Goal: Navigation & Orientation: Find specific page/section

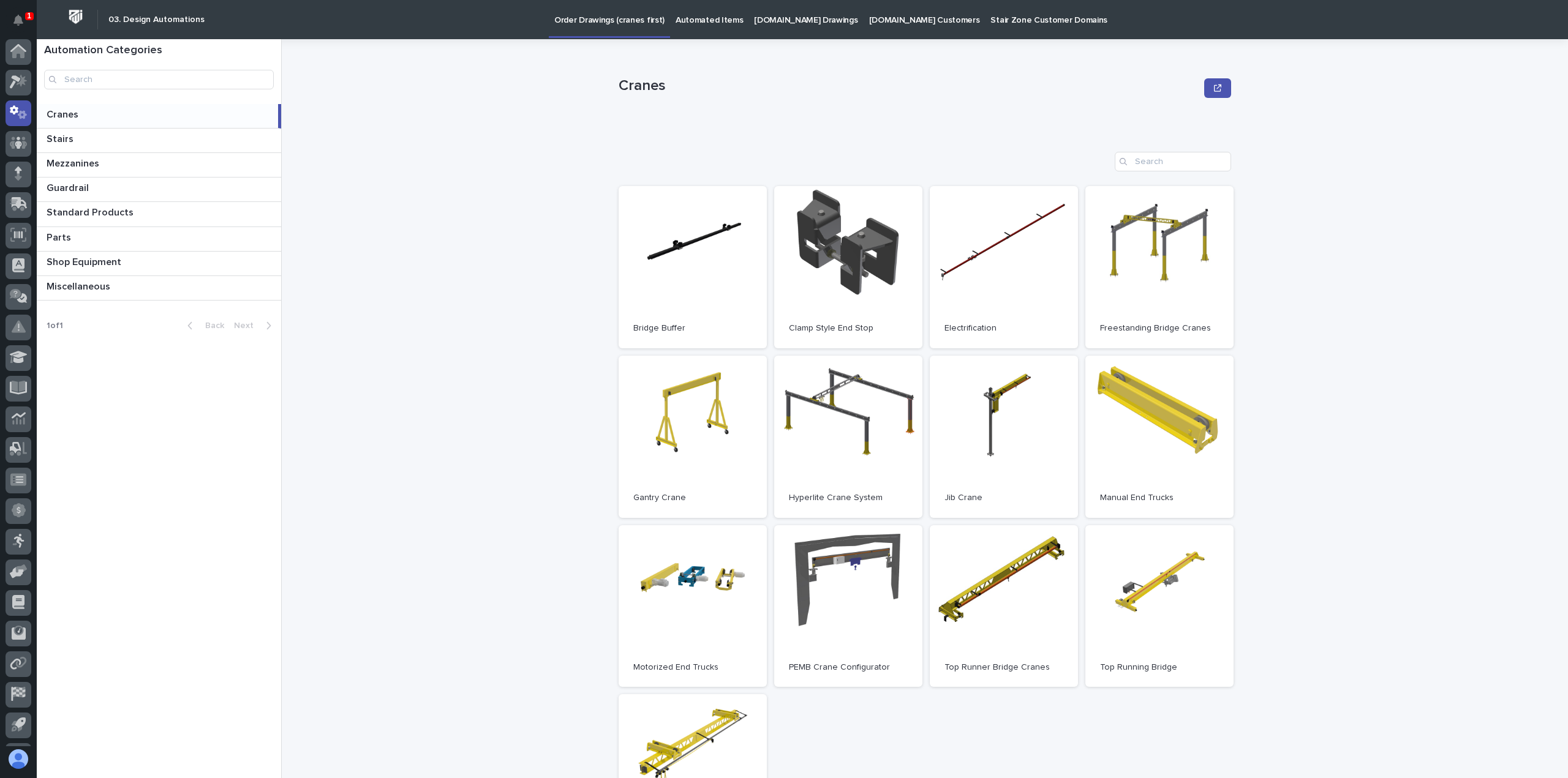
scroll to position [27, 0]
click at [26, 170] on icon at bounding box center [18, 178] width 17 height 14
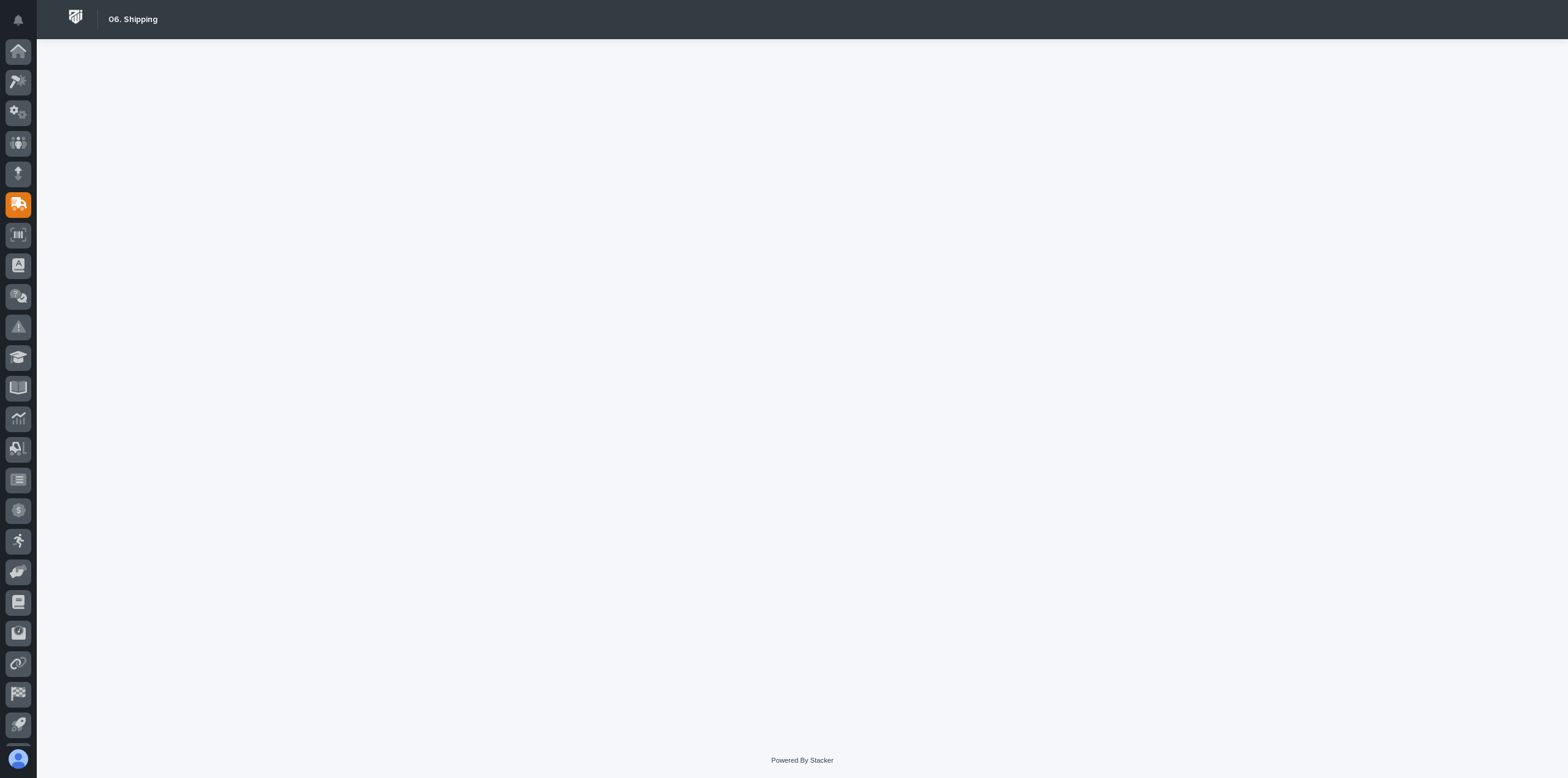
scroll to position [27, 0]
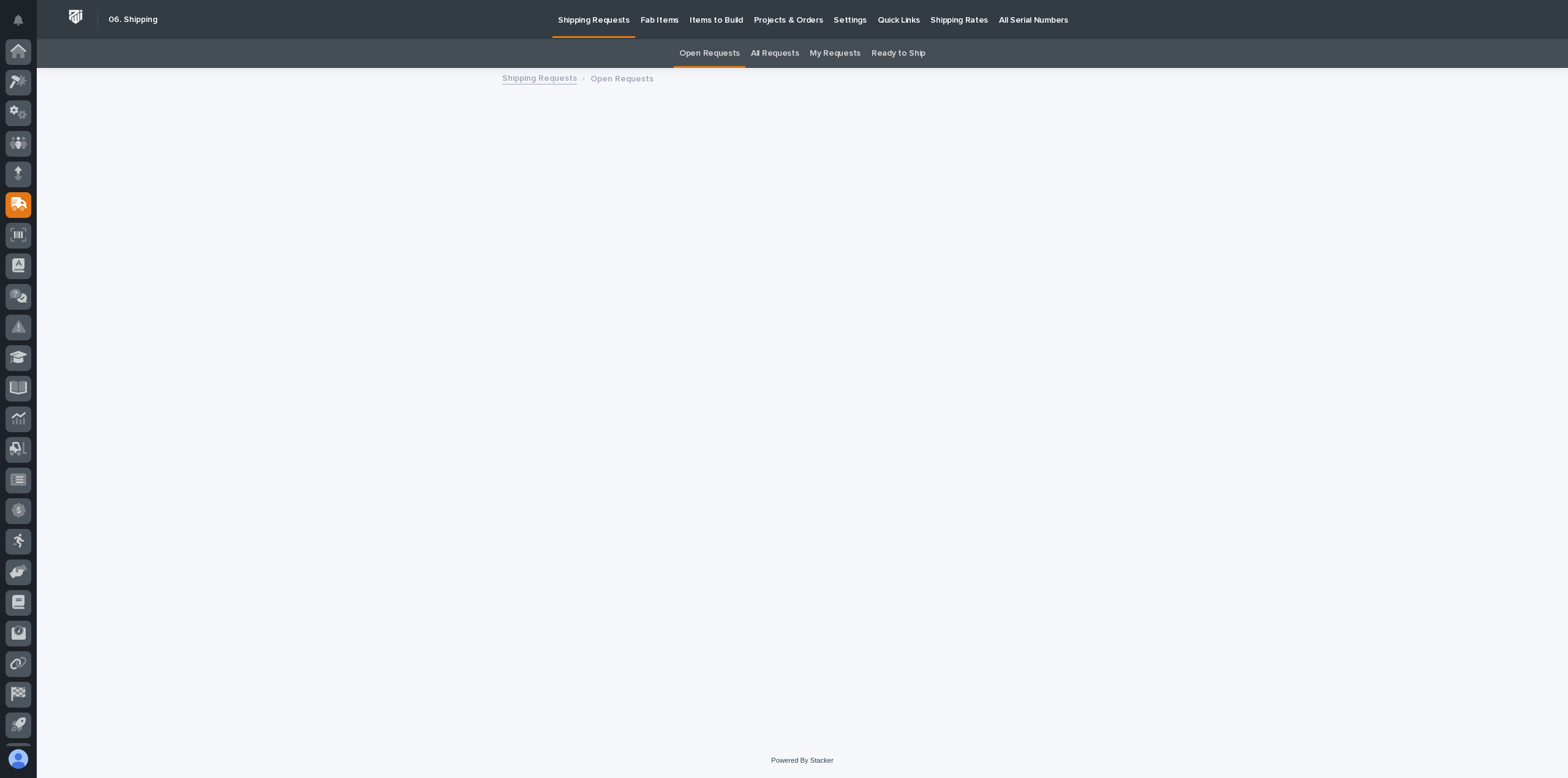
scroll to position [27, 0]
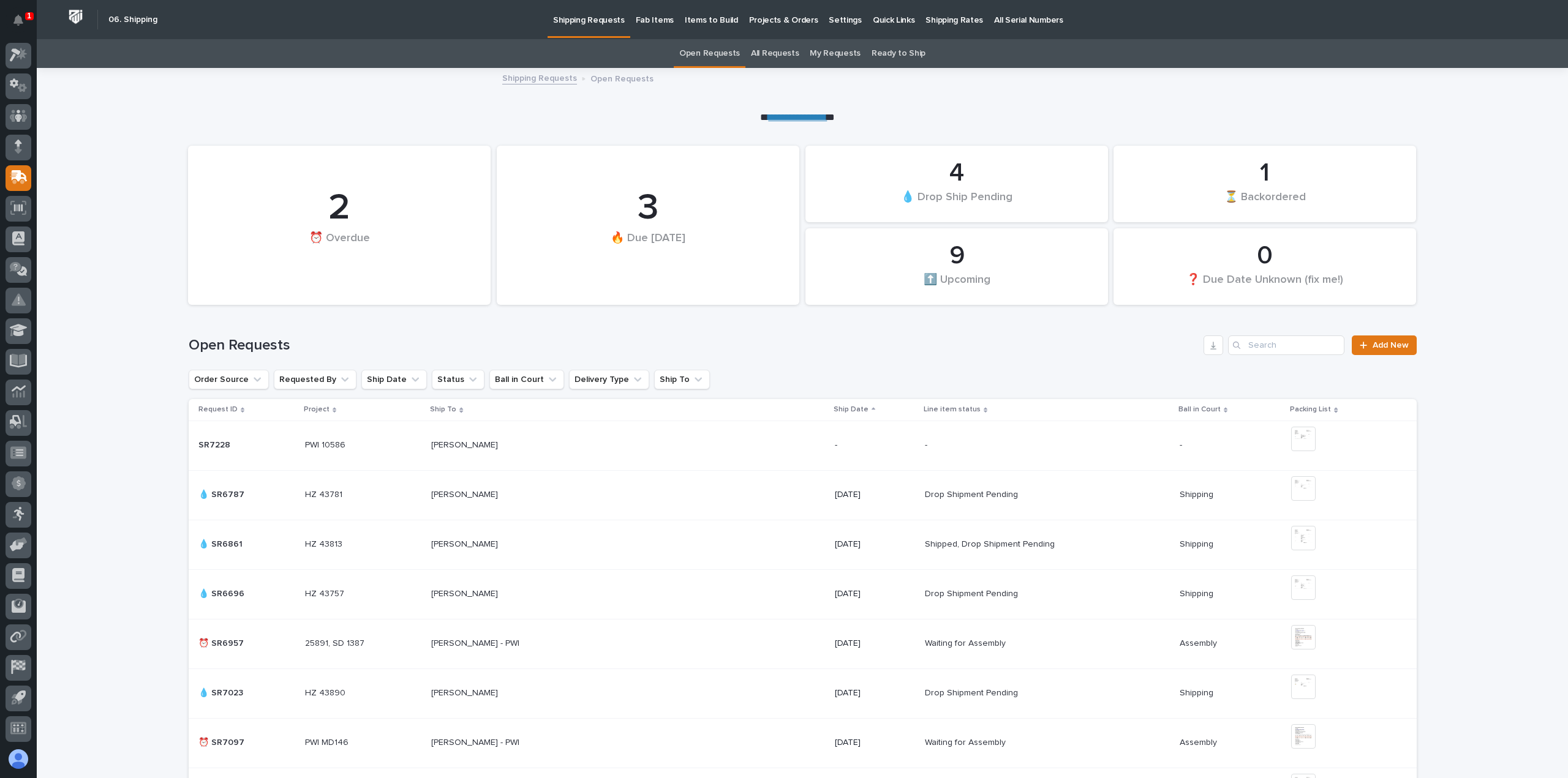
click at [940, 17] on p "Shipping Rates" at bounding box center [954, 13] width 58 height 26
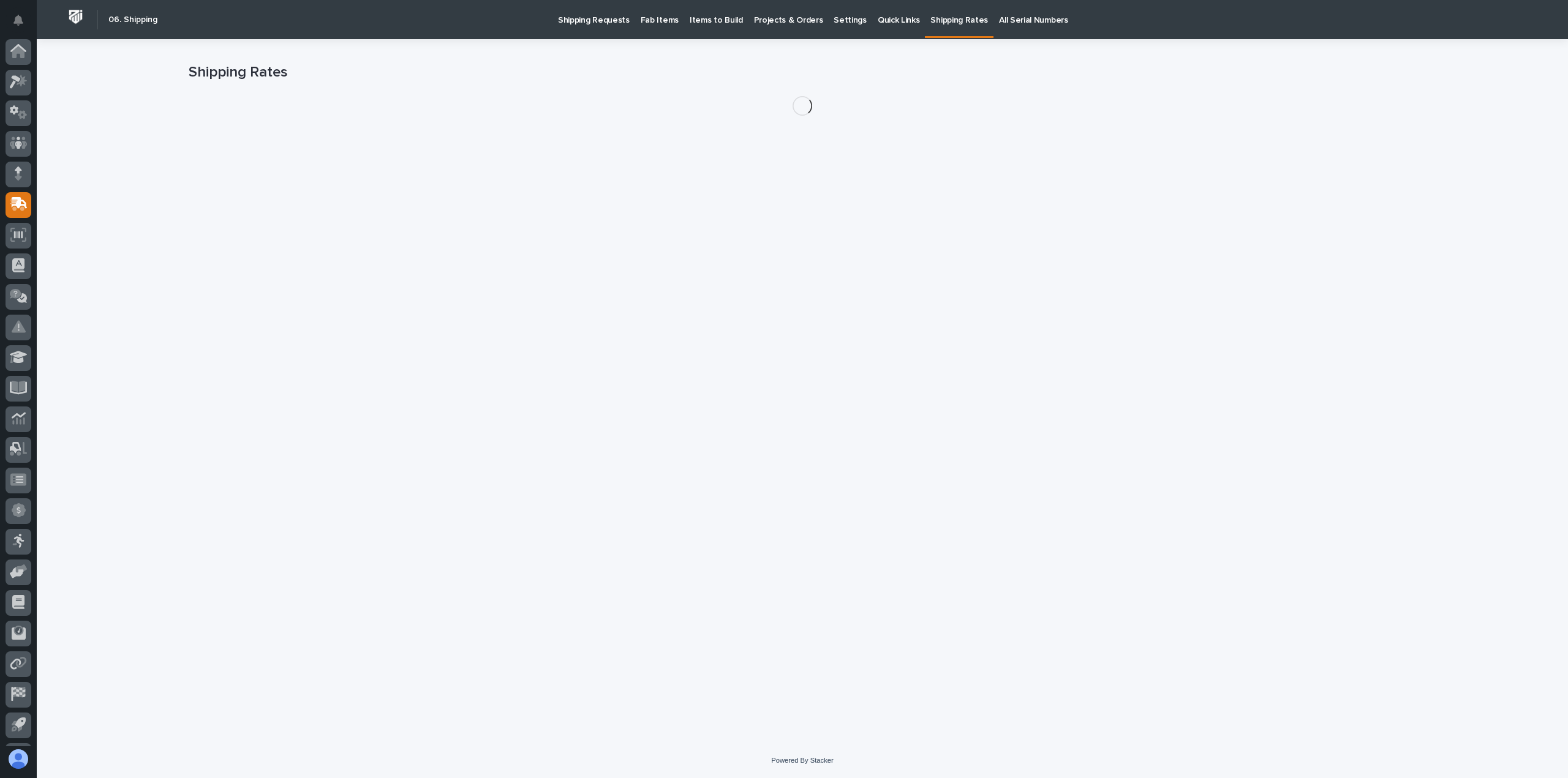
scroll to position [27, 0]
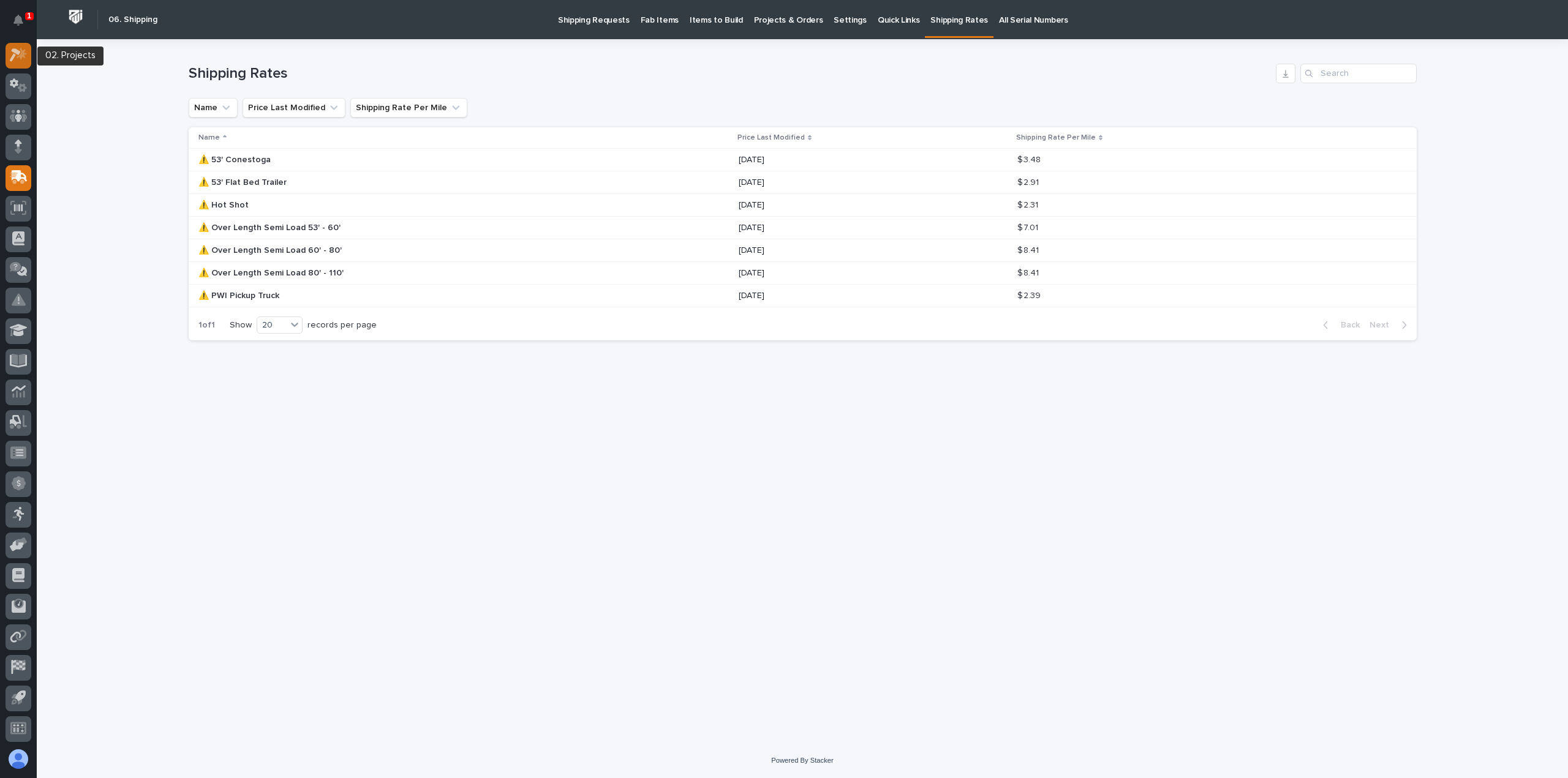
click at [22, 58] on icon at bounding box center [18, 54] width 17 height 14
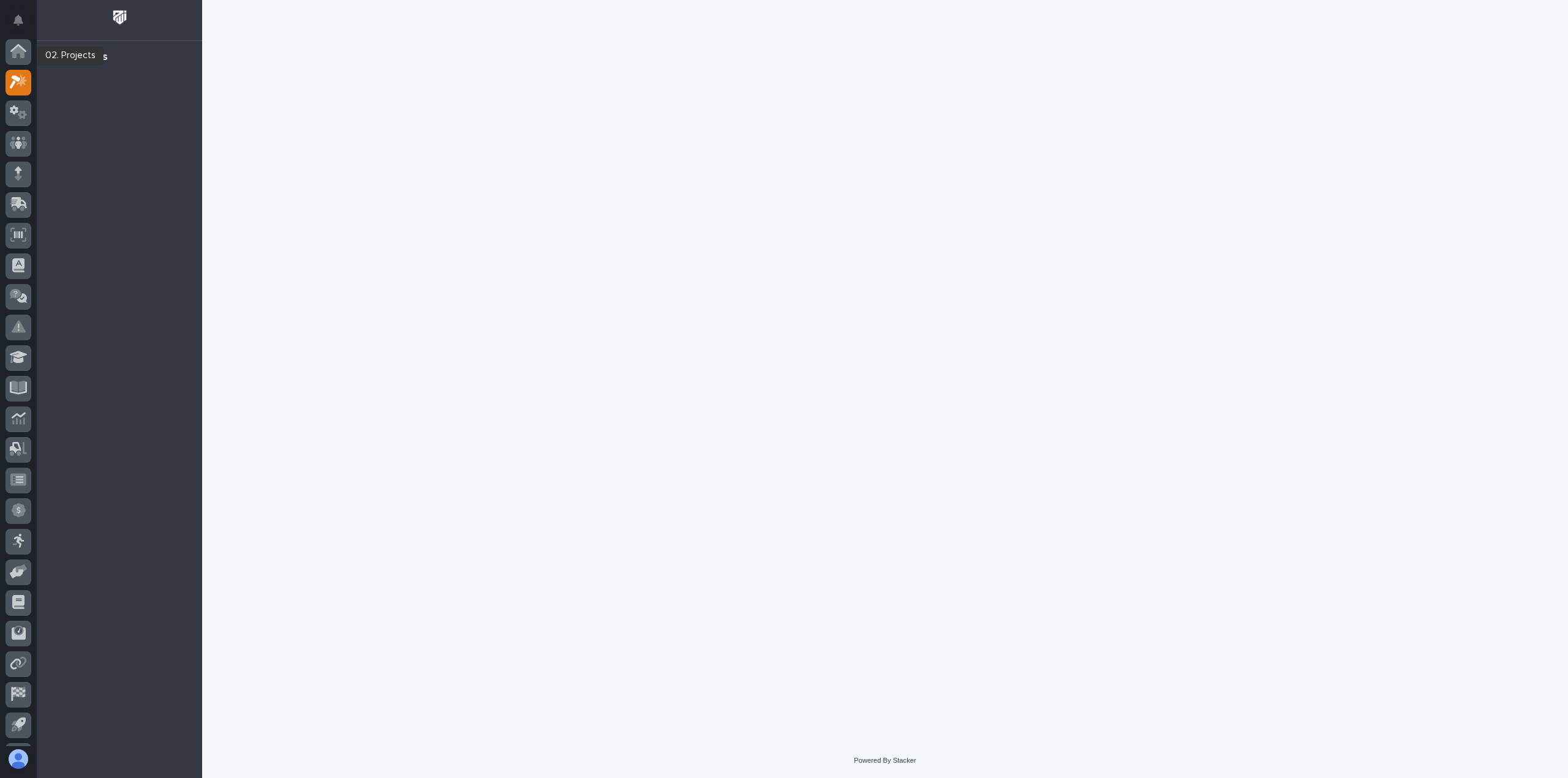
scroll to position [27, 0]
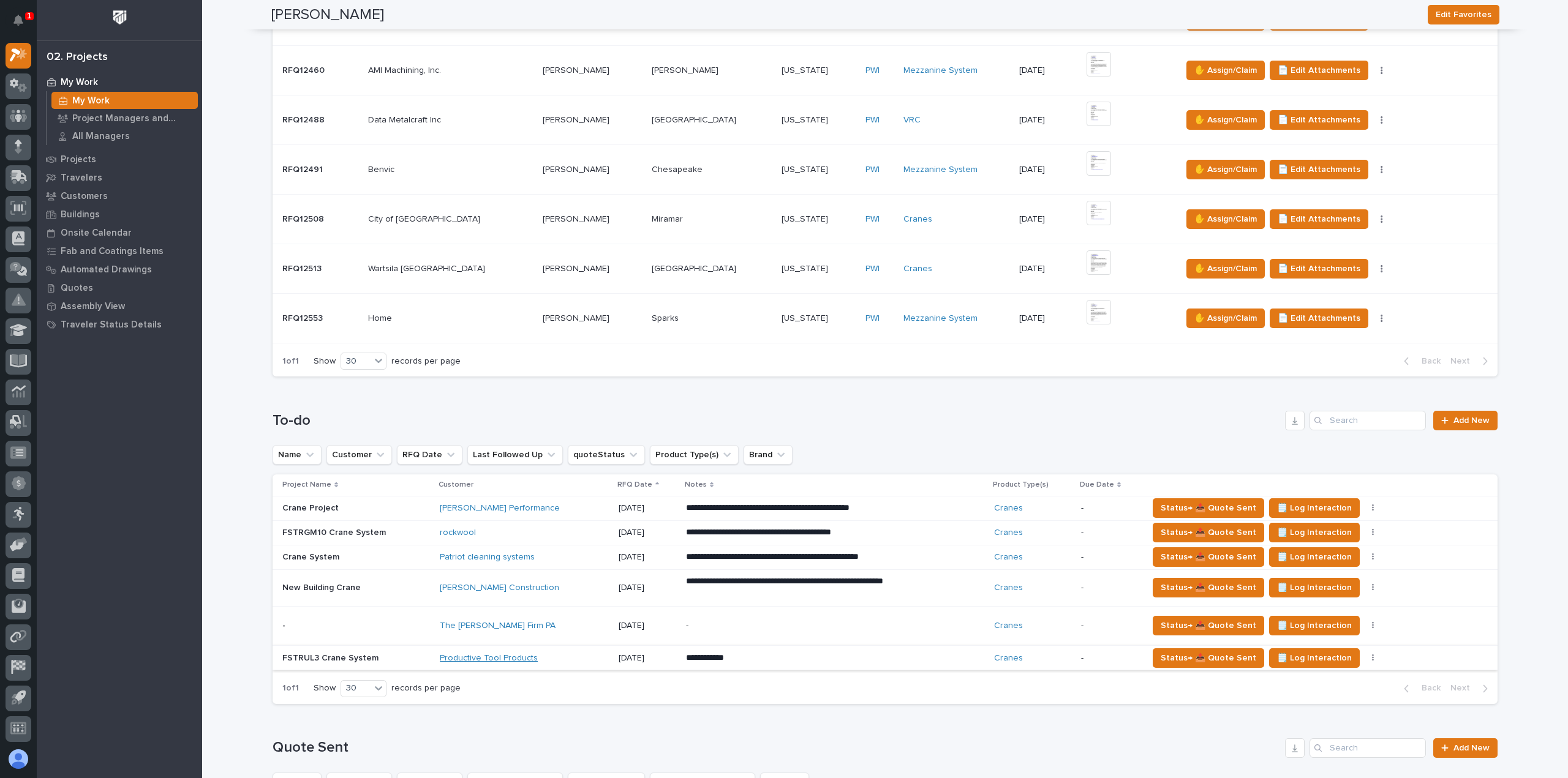
scroll to position [489, 0]
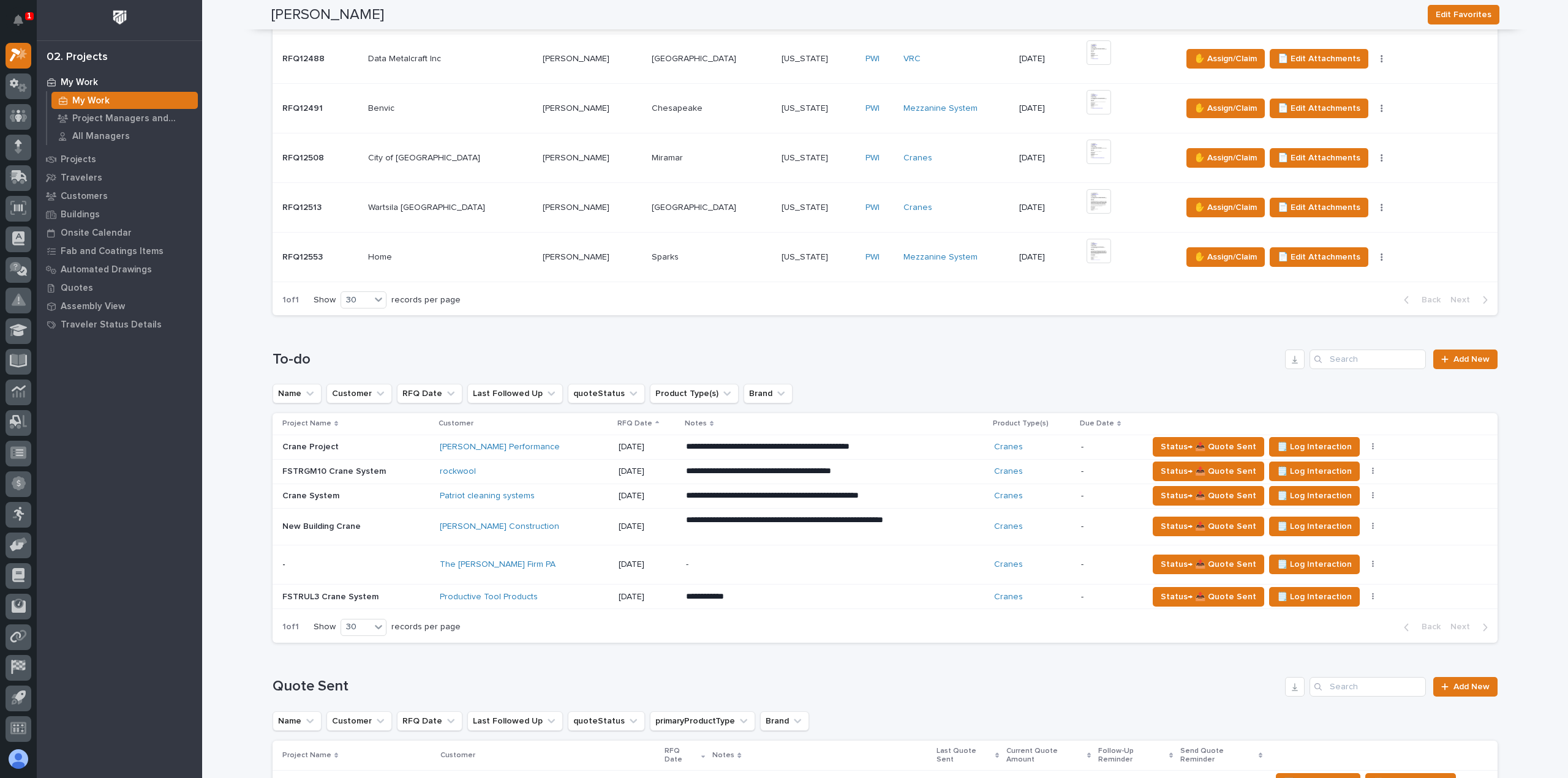
click at [537, 592] on div "Productive Tool Products" at bounding box center [523, 597] width 168 height 10
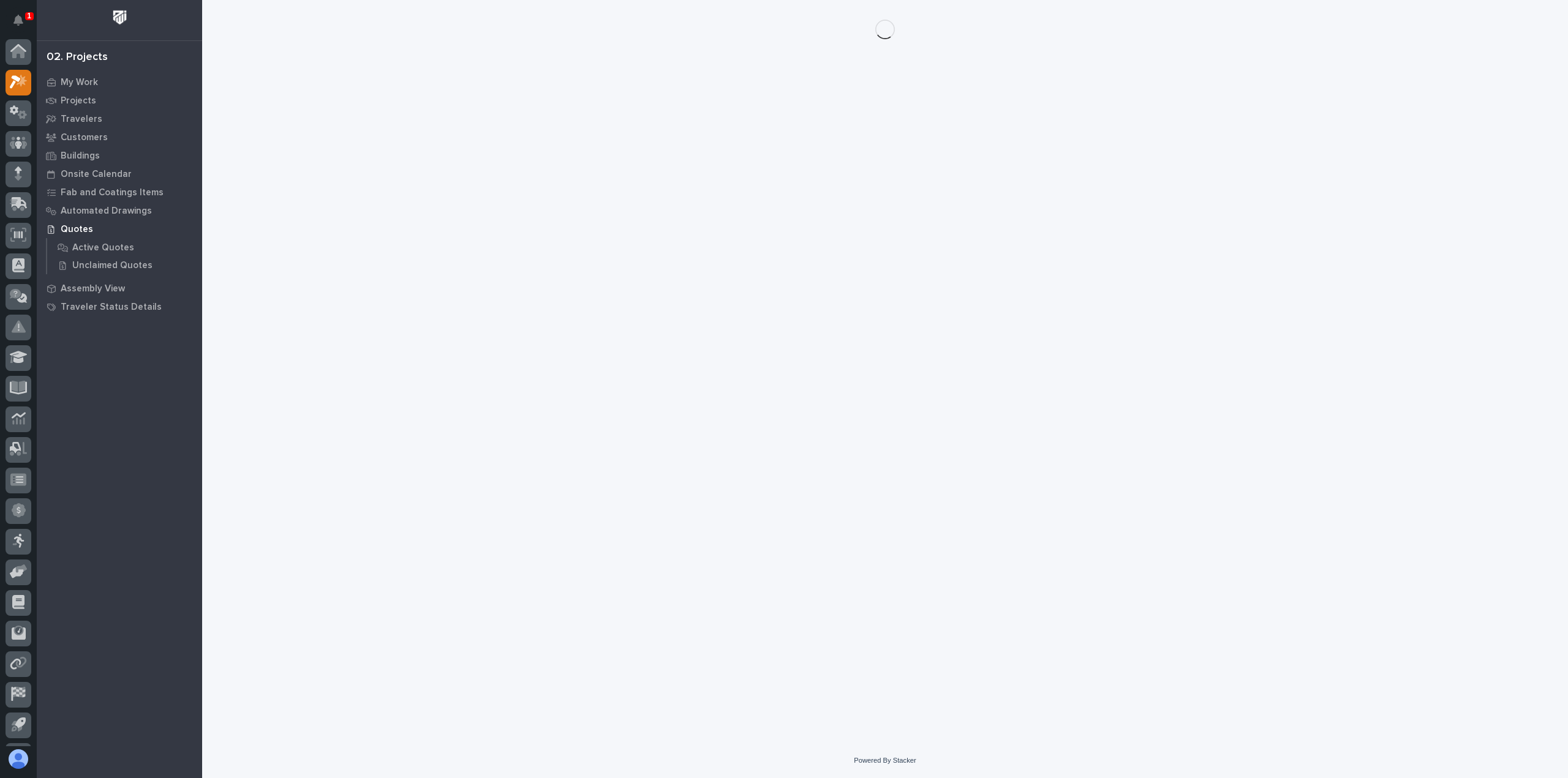
scroll to position [27, 0]
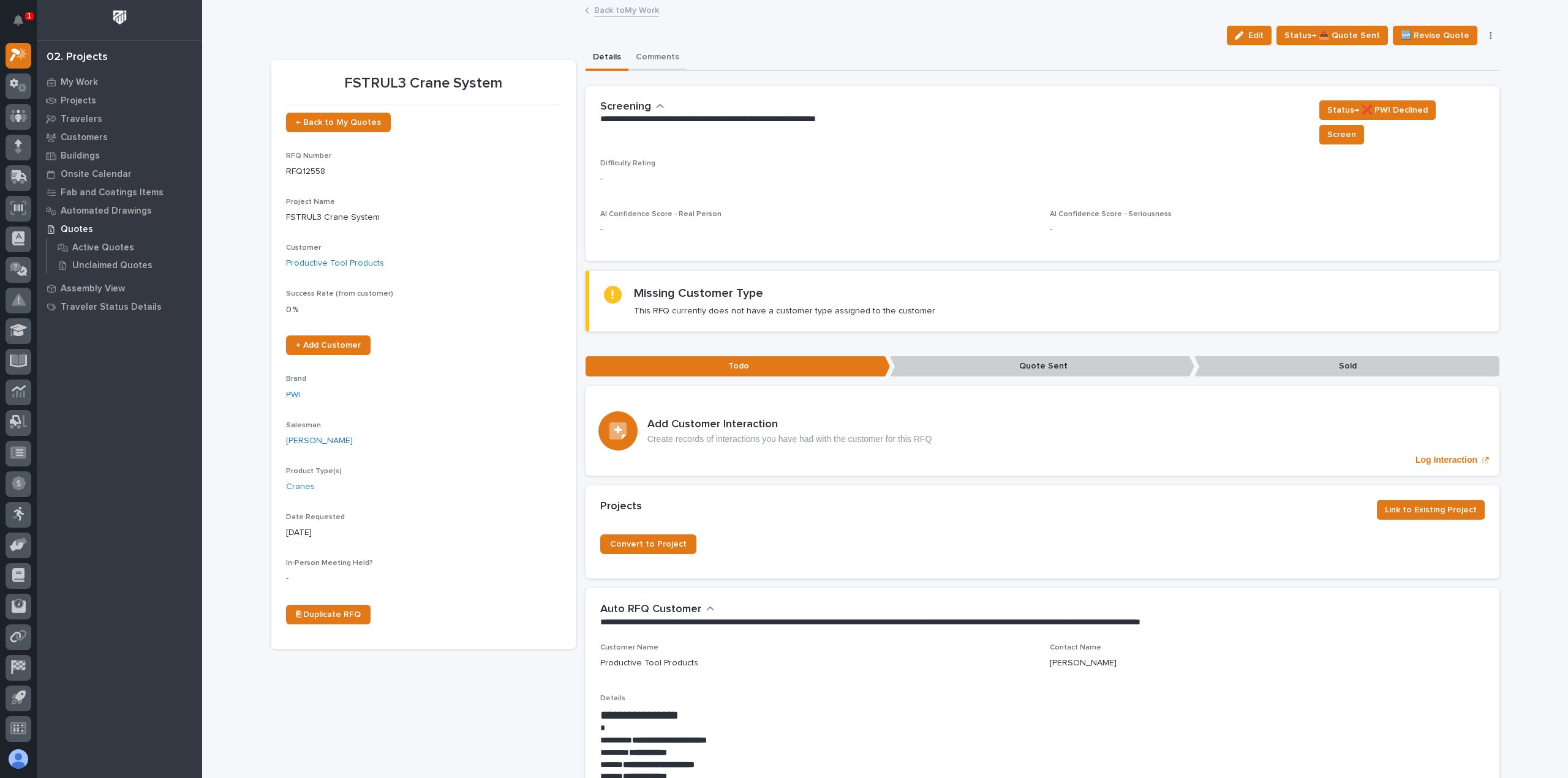
click at [646, 63] on button "Comments" at bounding box center [658, 58] width 58 height 26
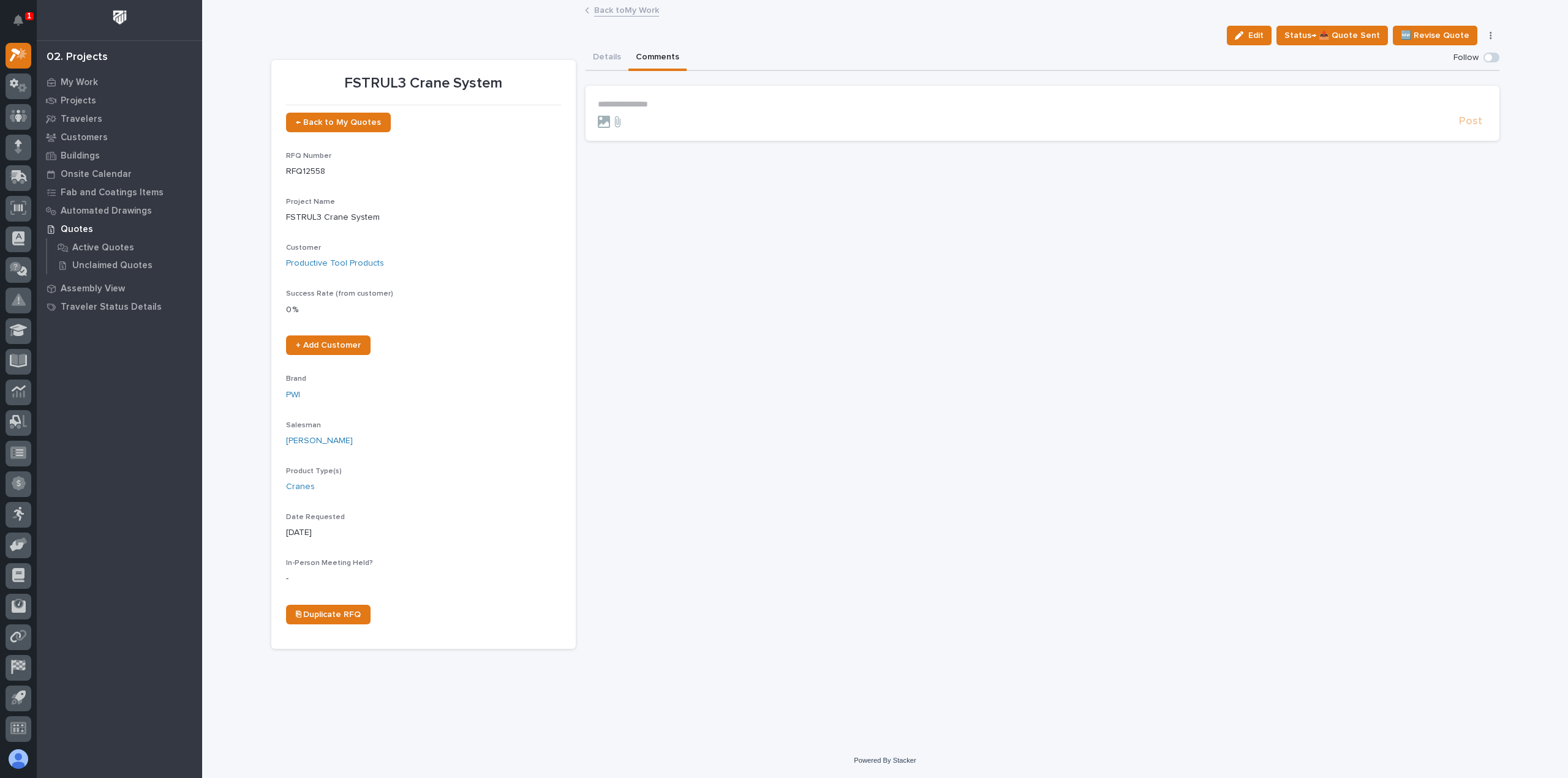
click at [651, 95] on section "**********" at bounding box center [1041, 114] width 913 height 55
click at [649, 103] on p "**********" at bounding box center [1042, 104] width 889 height 10
click at [19, 57] on icon at bounding box center [18, 54] width 17 height 14
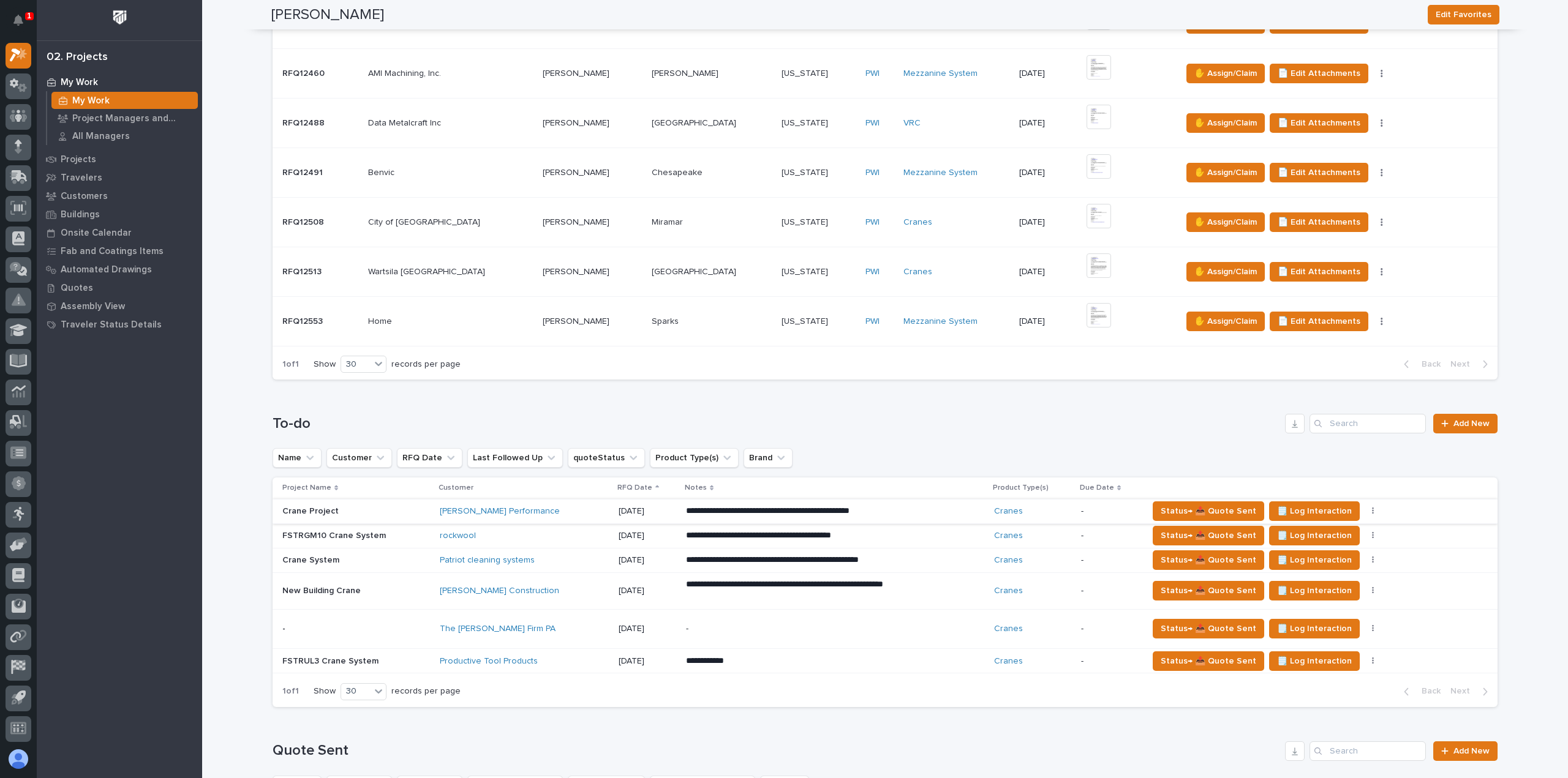
scroll to position [428, 0]
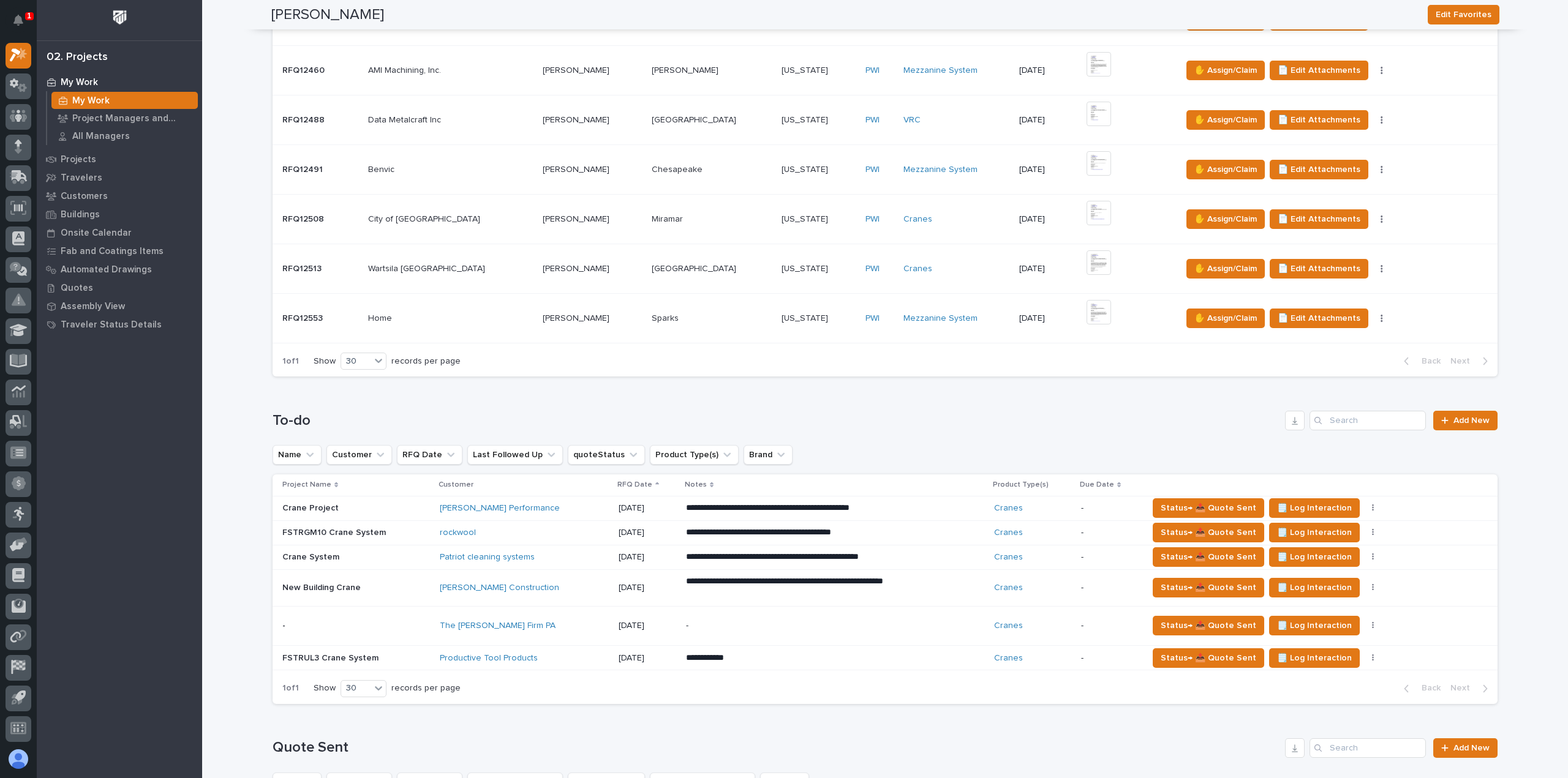
click at [573, 616] on div "The [PERSON_NAME] Firm PA" at bounding box center [523, 626] width 168 height 21
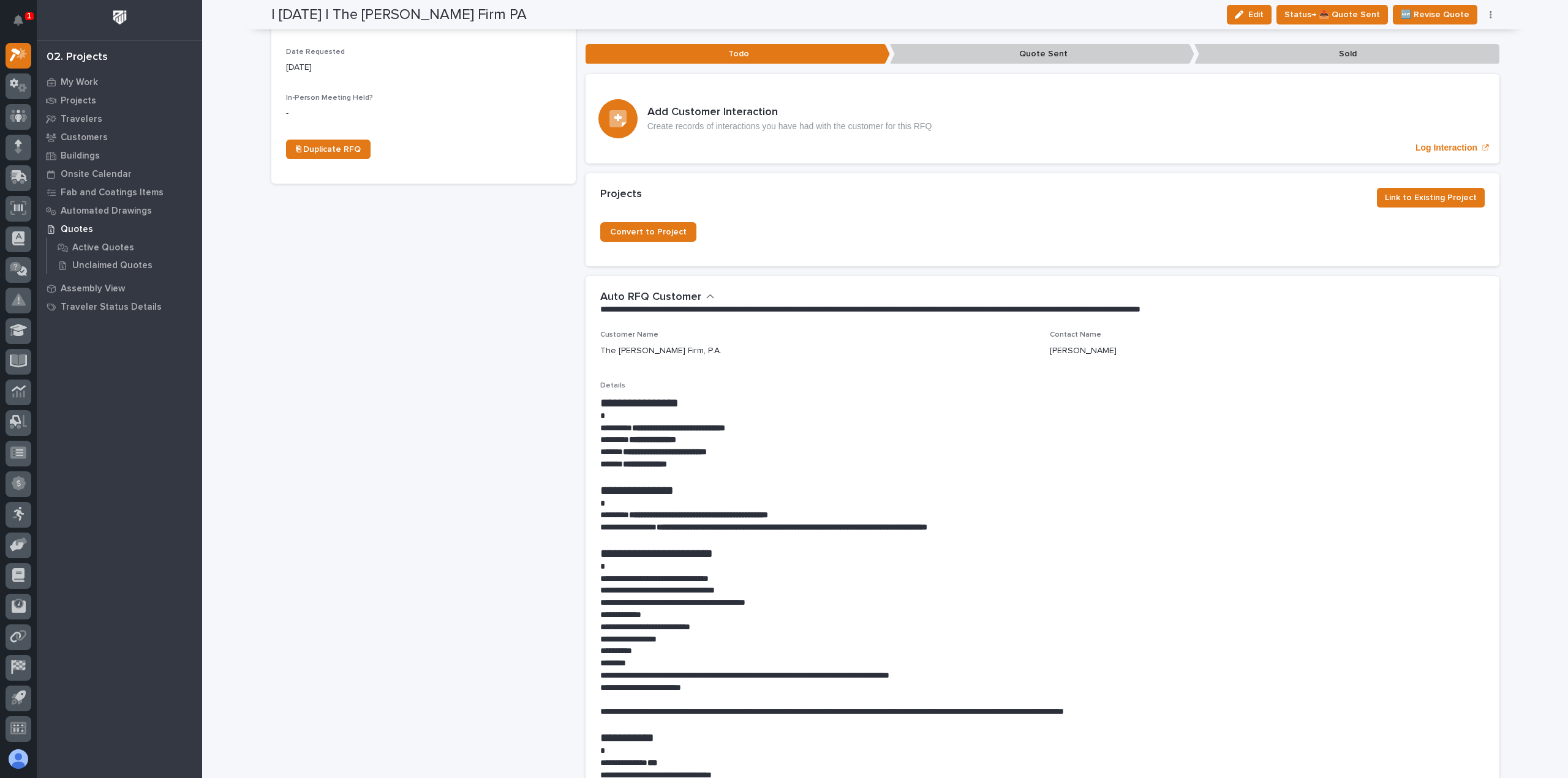
scroll to position [551, 0]
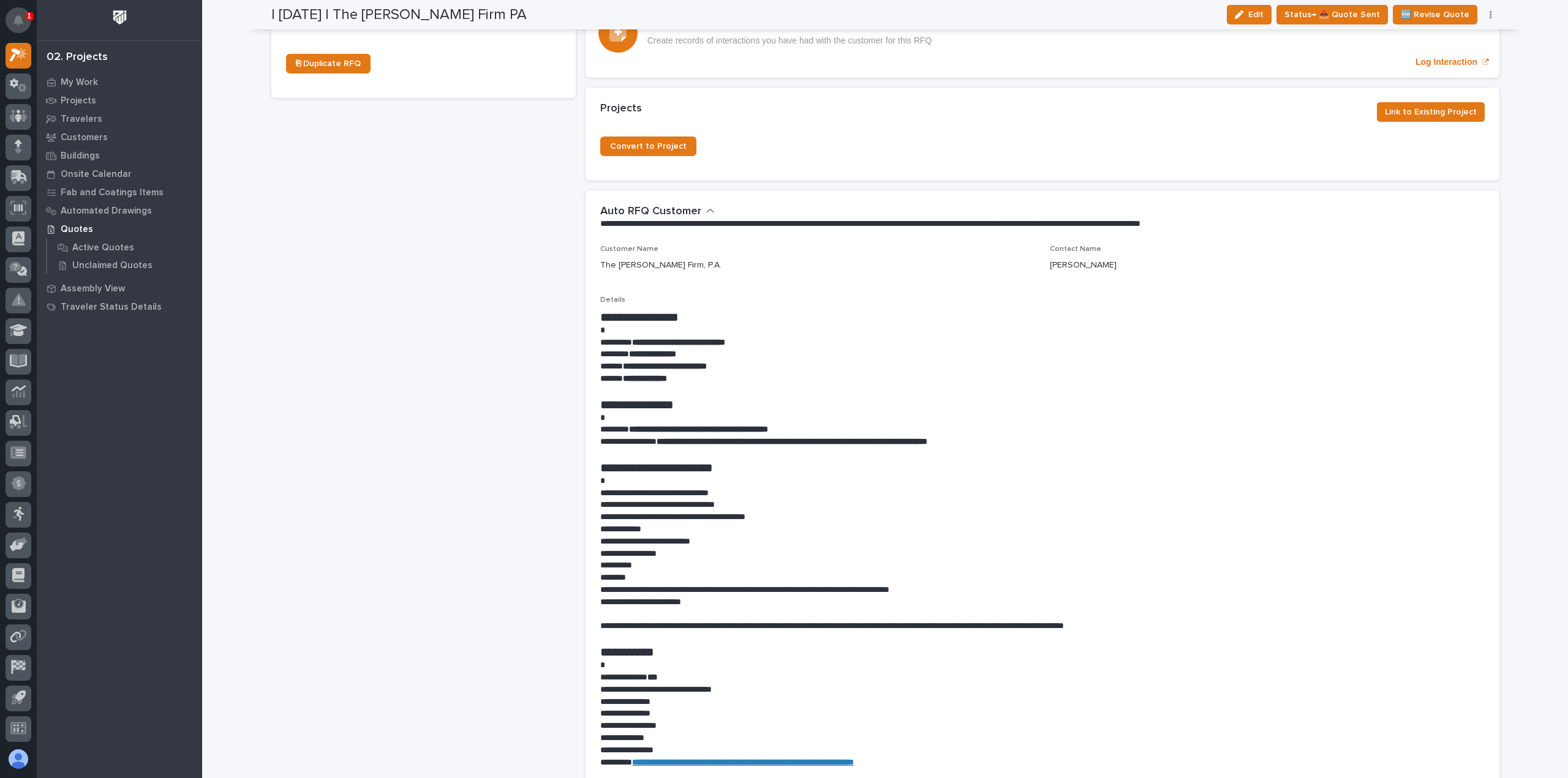
click at [23, 28] on button "Notifications" at bounding box center [18, 20] width 26 height 26
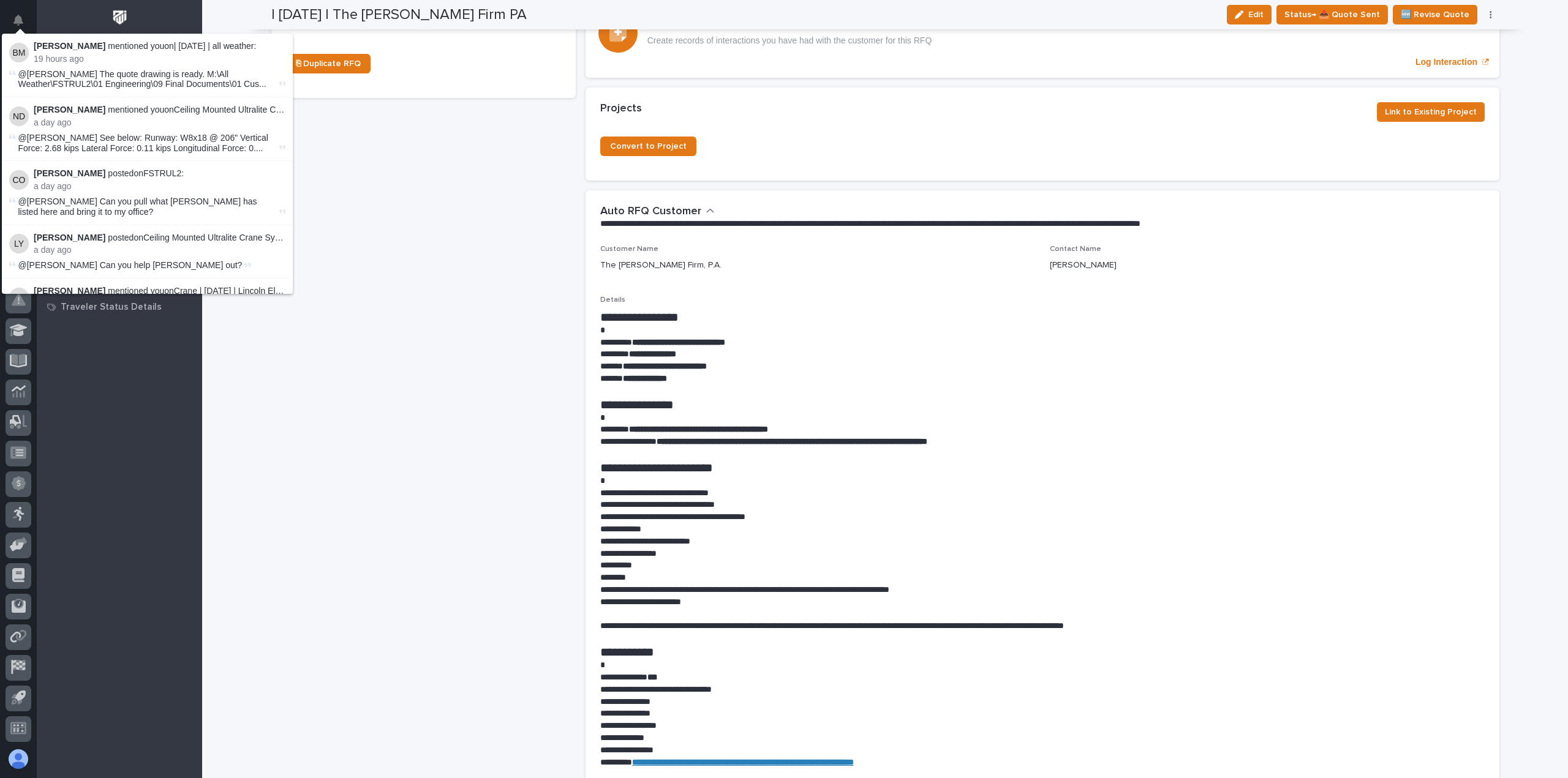
drag, startPoint x: 439, startPoint y: 200, endPoint x: 415, endPoint y: 173, distance: 36.1
click at [430, 201] on div "- ← Back to My Quotes RFQ Number RFQ12492 Project Name - Customer The [PERSON_N…" at bounding box center [423, 467] width 304 height 1916
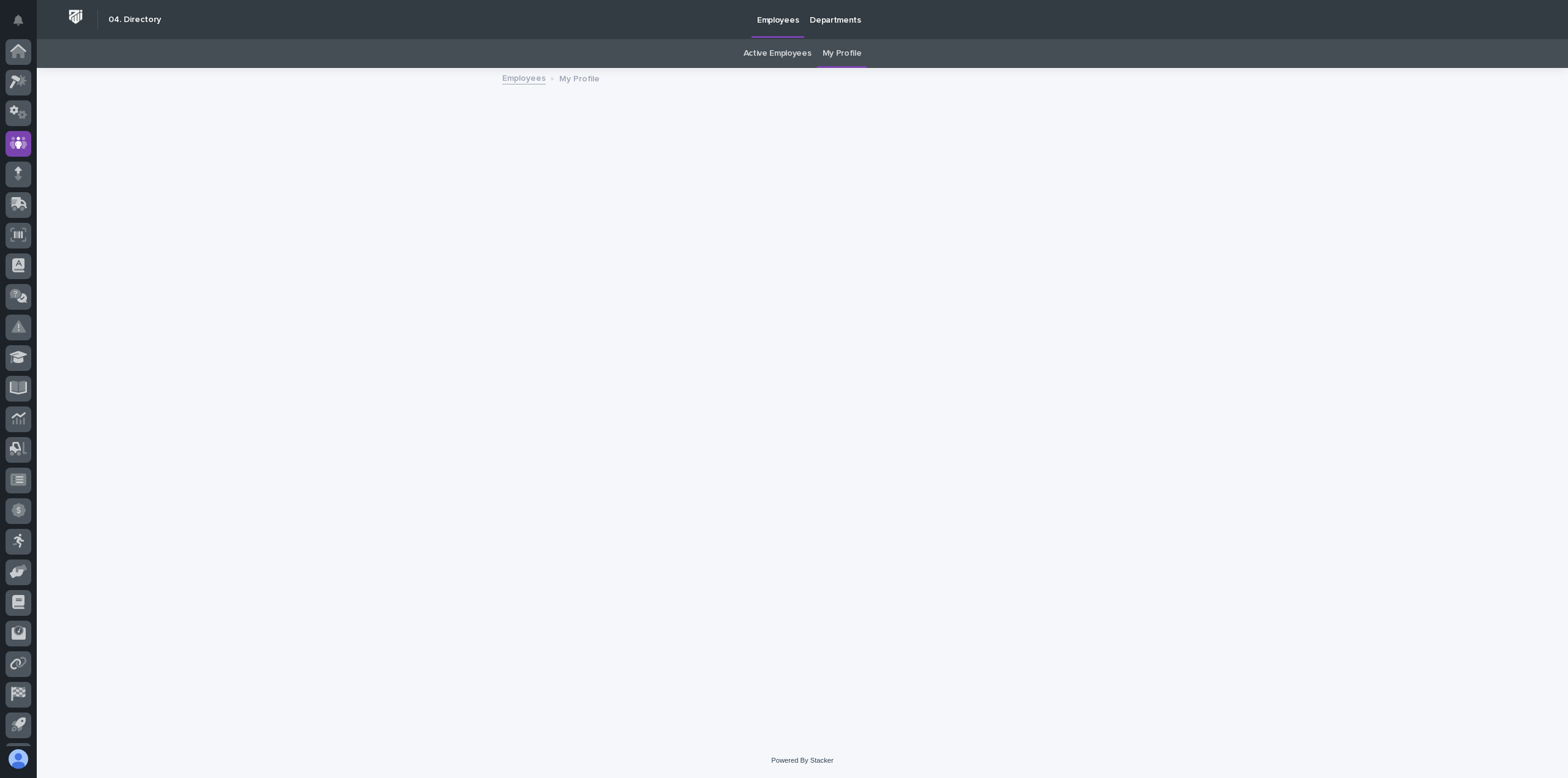
scroll to position [27, 0]
